Goal: Task Accomplishment & Management: Use online tool/utility

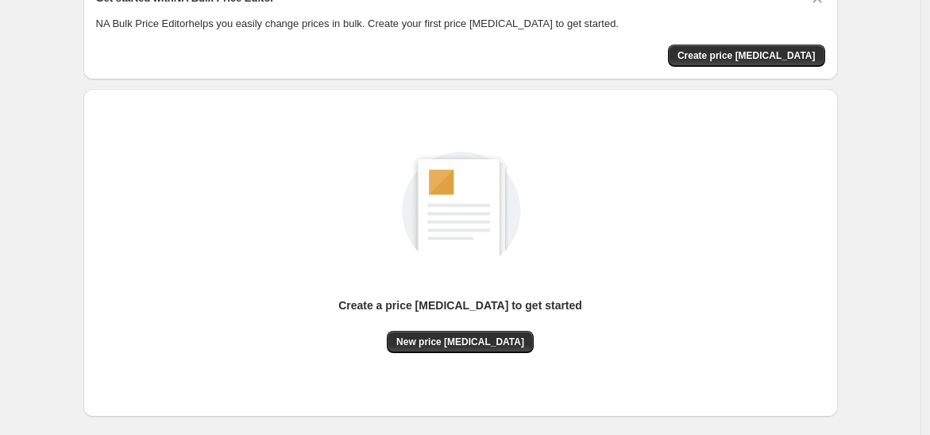
scroll to position [160, 0]
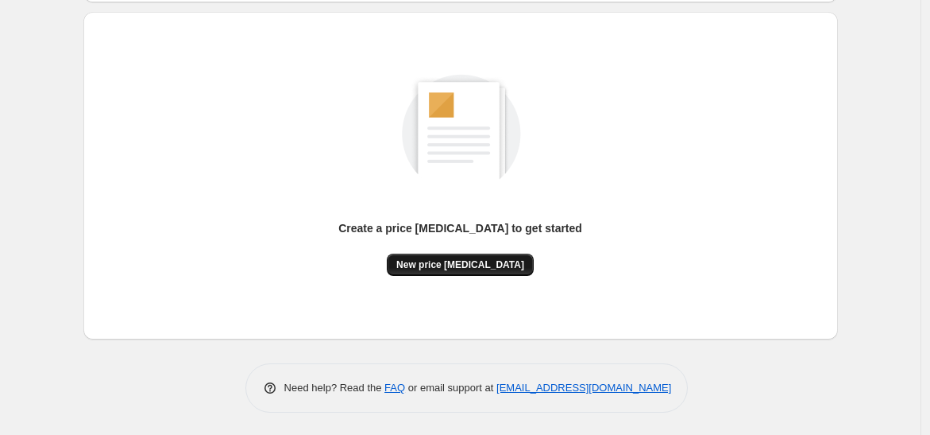
click at [446, 259] on span "New price [MEDICAL_DATA]" at bounding box center [460, 264] width 128 height 13
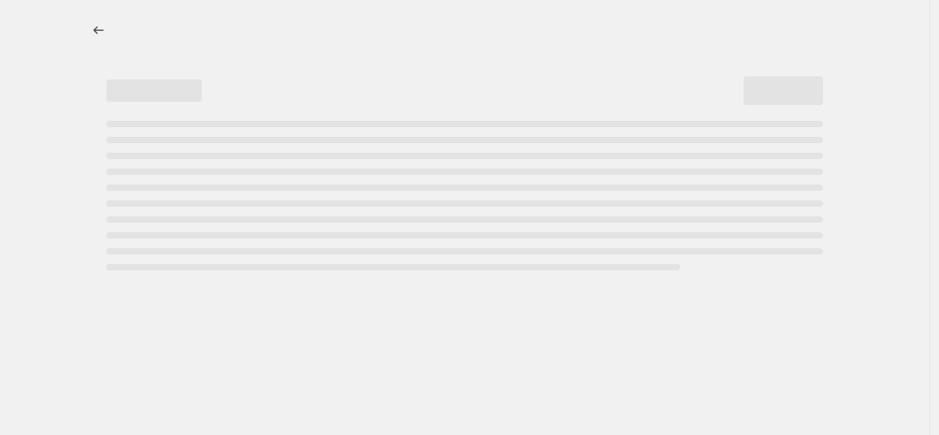
select select "percentage"
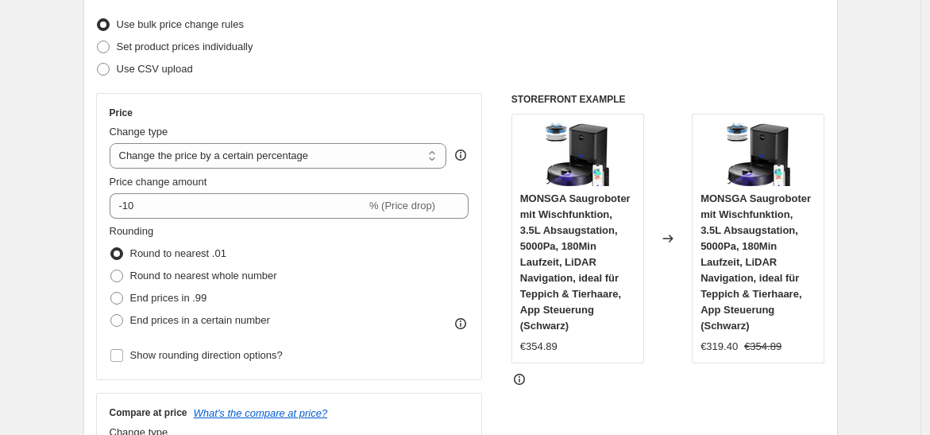
scroll to position [176, 0]
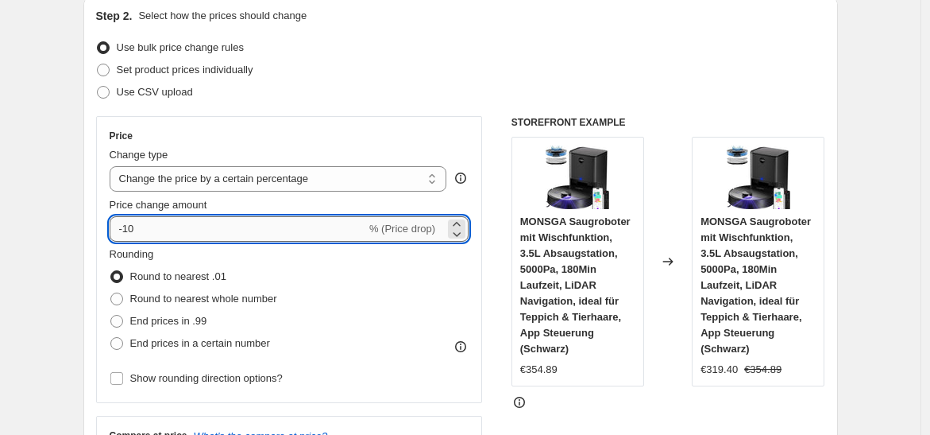
click at [199, 230] on input "-10" at bounding box center [238, 228] width 257 height 25
type input "-1"
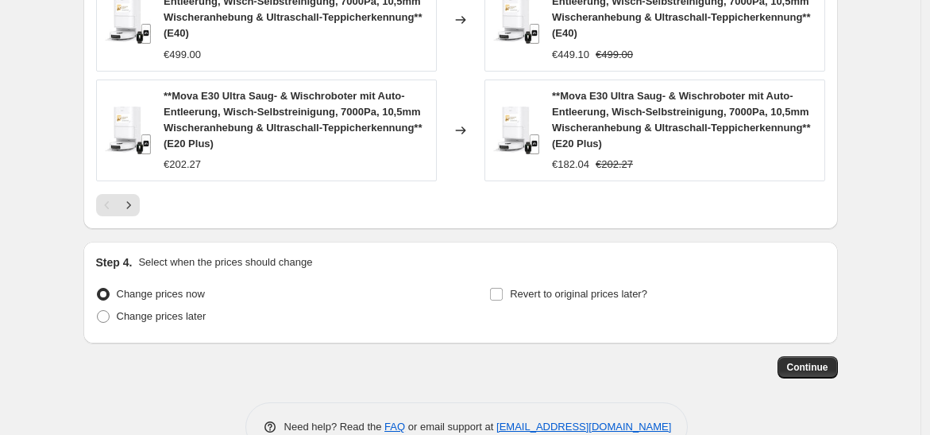
scroll to position [1335, 0]
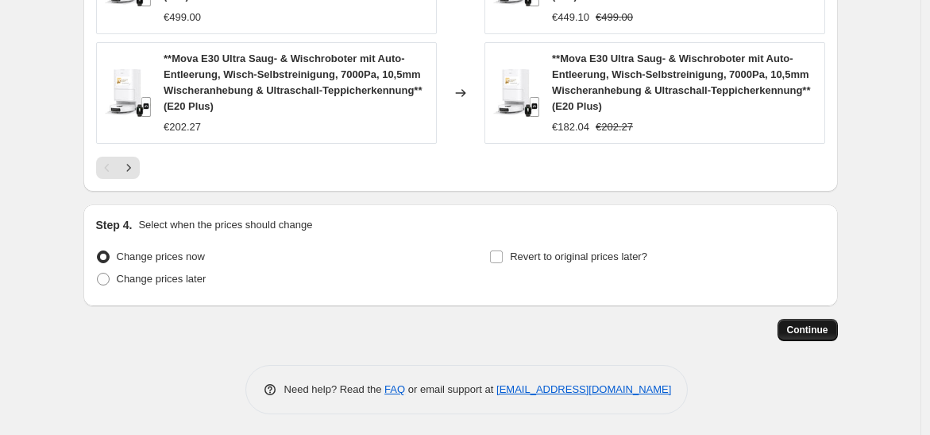
type input "-37"
click at [819, 323] on span "Continue" at bounding box center [807, 329] width 41 height 13
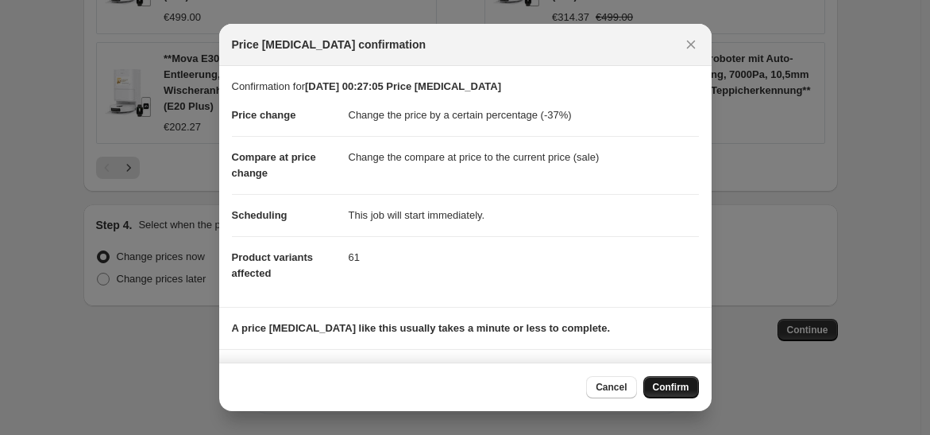
click at [685, 380] on button "Confirm" at bounding box center [672, 387] width 56 height 22
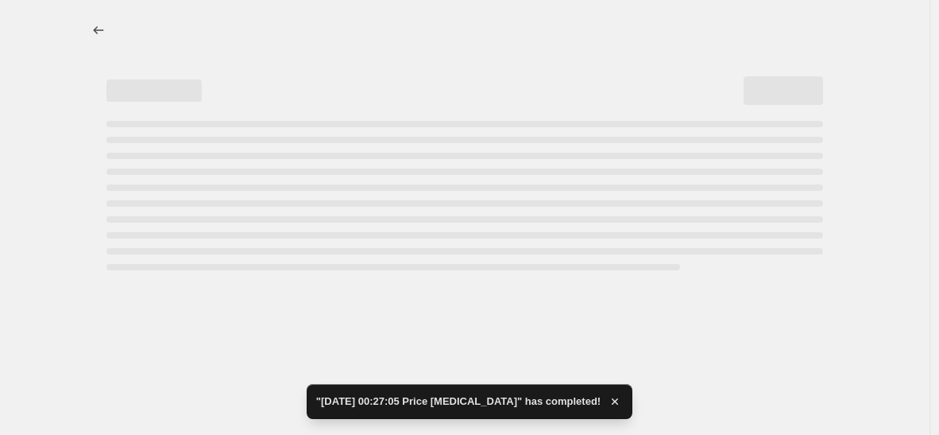
select select "percentage"
